Goal: Download file/media

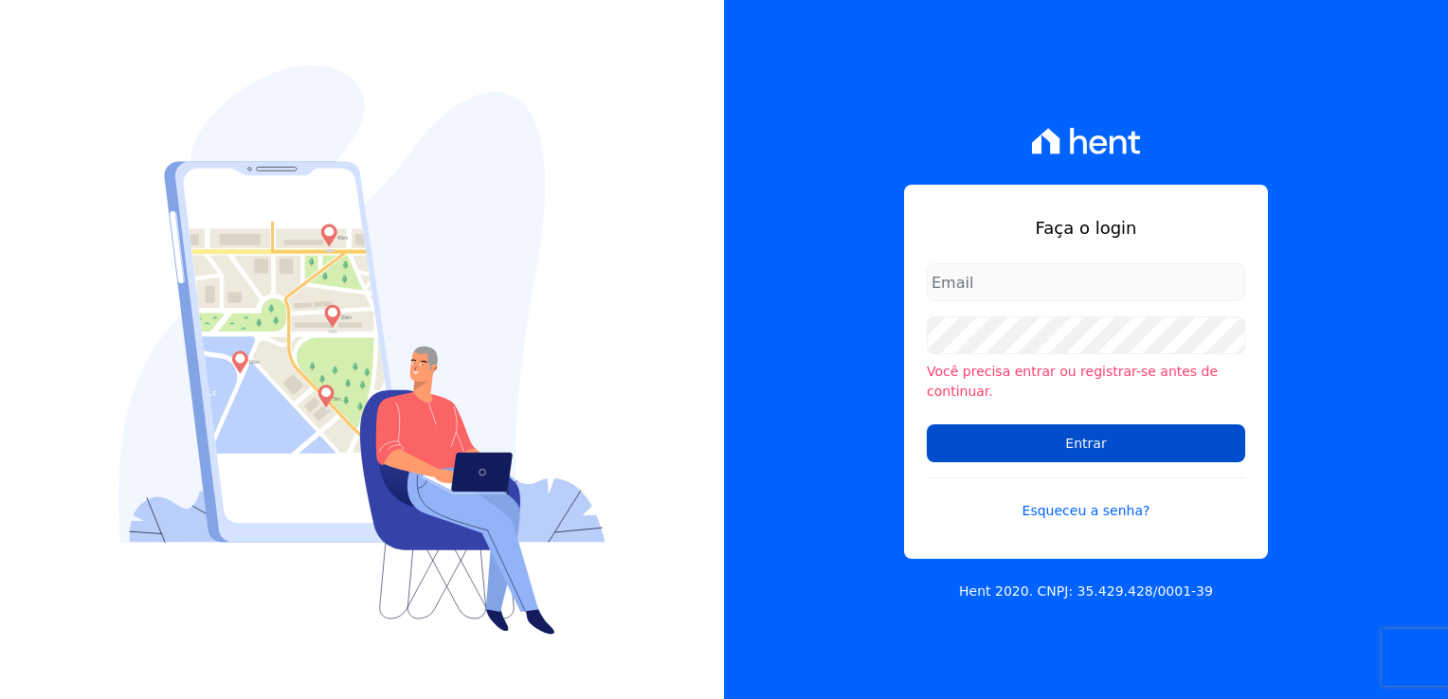
type input "michele.araujo@dc4.com.br"
click at [1135, 430] on input "Entrar" at bounding box center [1086, 444] width 318 height 38
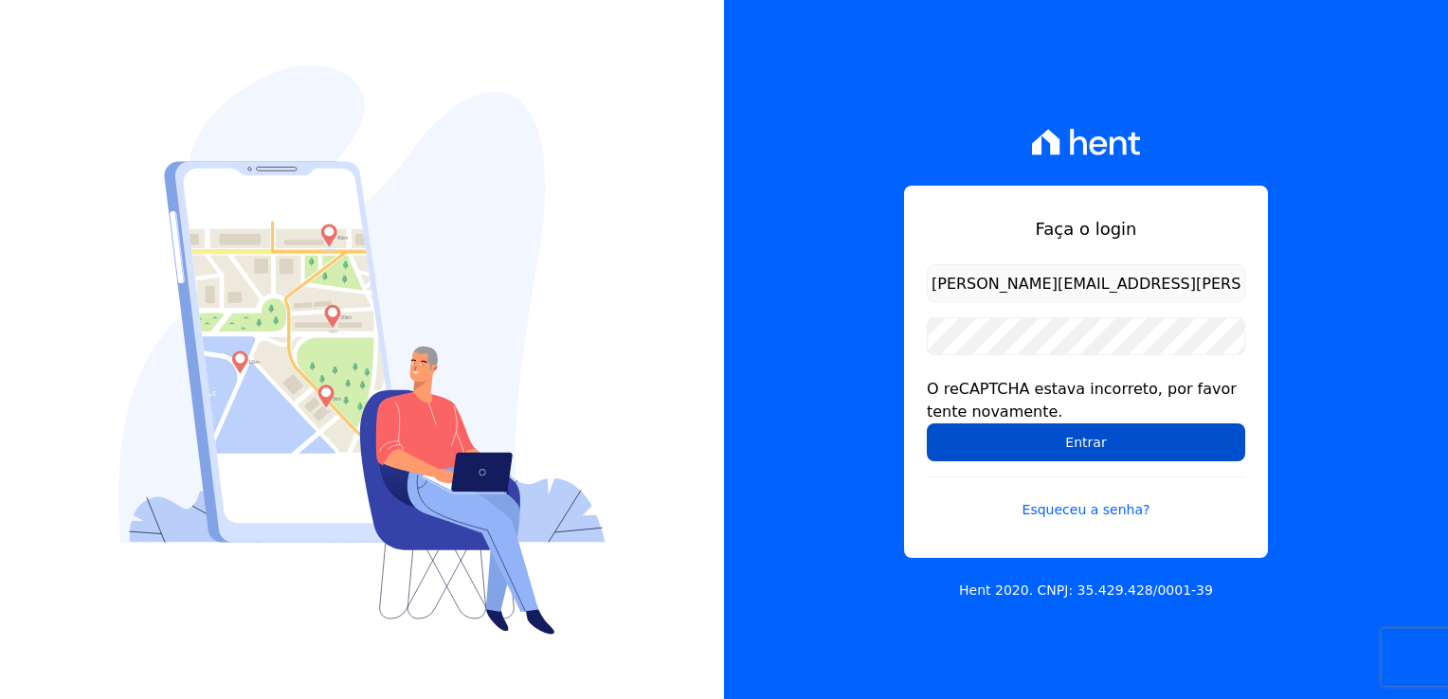
click at [1135, 445] on input "Entrar" at bounding box center [1086, 443] width 318 height 38
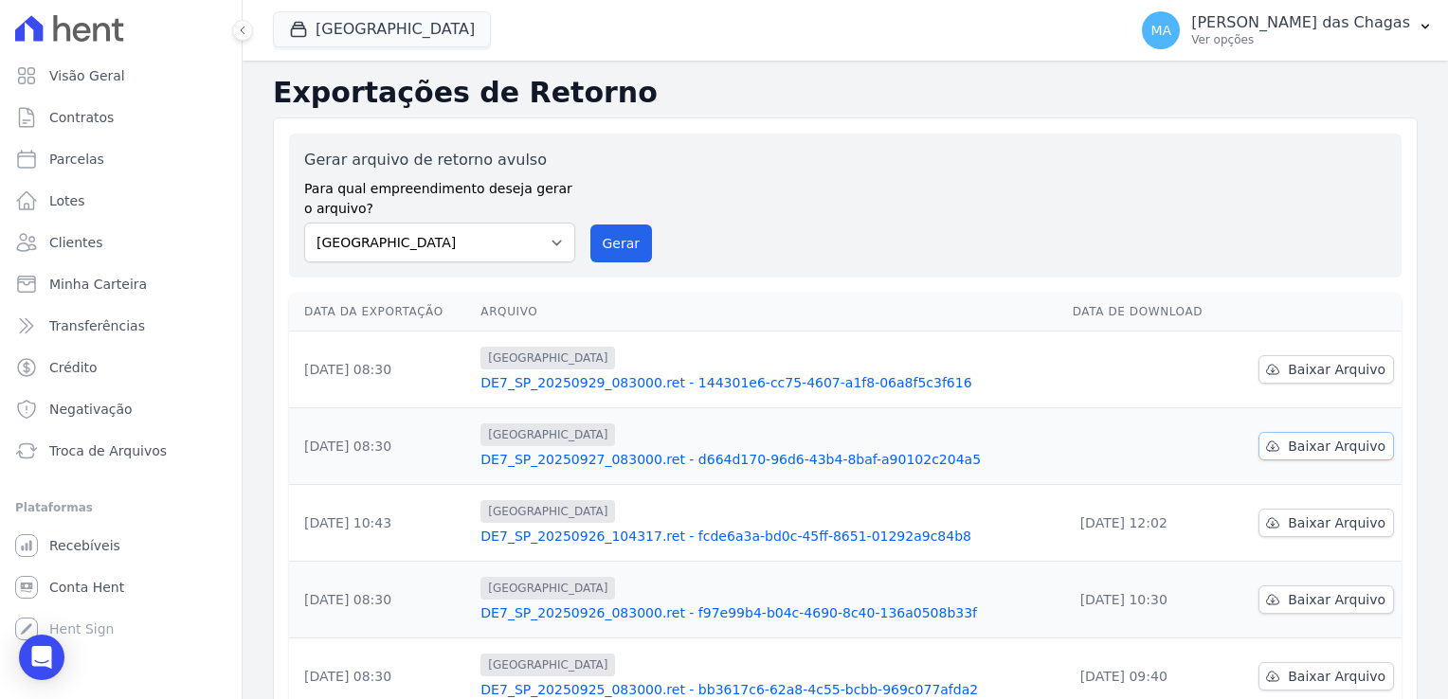
click at [1322, 443] on span "Baixar Arquivo" at bounding box center [1337, 446] width 98 height 19
click at [1338, 362] on span "Baixar Arquivo" at bounding box center [1337, 369] width 98 height 19
click at [798, 265] on div "Gerar arquivo de retorno avulso Para qual empreendimento deseja gerar o arquivo…" at bounding box center [845, 206] width 1112 height 144
click at [690, 225] on div "Gerar arquivo de retorno avulso Para qual empreendimento deseja gerar o arquivo…" at bounding box center [845, 206] width 1082 height 114
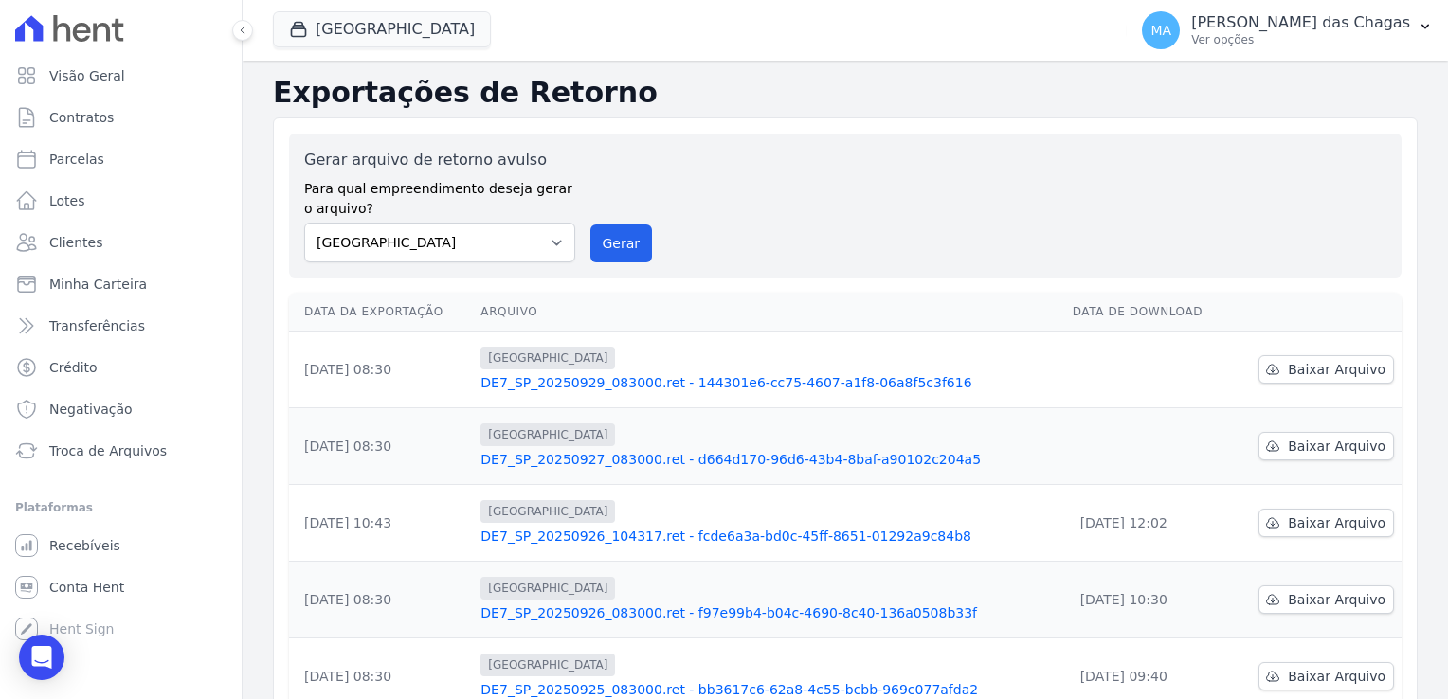
click at [695, 285] on div "Data da Exportação [GEOGRAPHIC_DATA] Data de Download [DATE] 08:30 [GEOGRAPHIC_…" at bounding box center [845, 696] width 1173 height 822
click at [695, 284] on div "Gerar arquivo de retorno avulso Para qual empreendimento deseja gerar o arquivo…" at bounding box center [845, 650] width 1145 height 1065
click at [697, 260] on div "Gerar arquivo de retorno avulso Para qual empreendimento deseja gerar o arquivo…" at bounding box center [845, 206] width 1082 height 114
